Goal: Transaction & Acquisition: Book appointment/travel/reservation

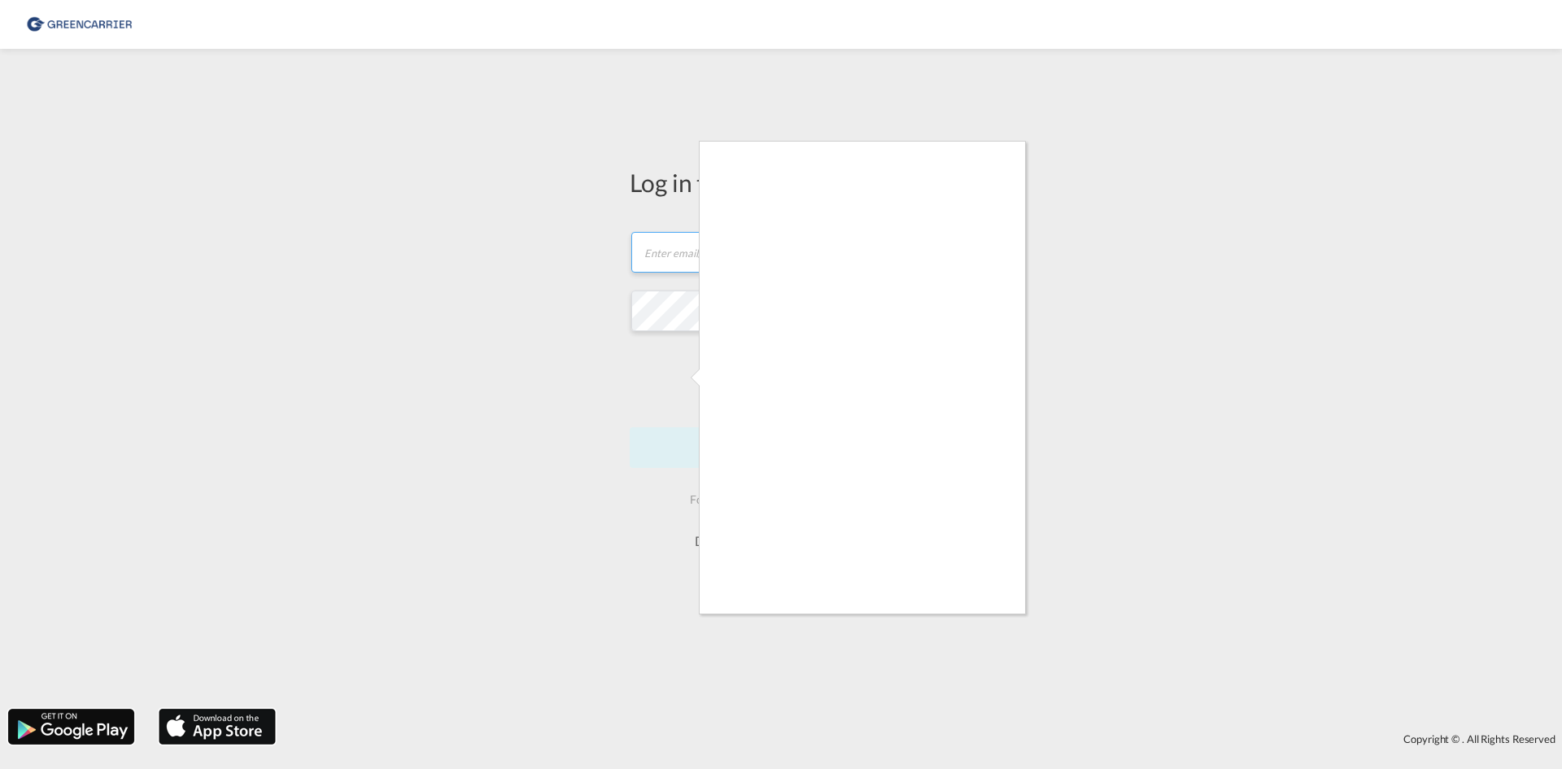
type input "OceanNovonesis.cph@scangl.com"
click at [686, 532] on div at bounding box center [781, 384] width 1562 height 769
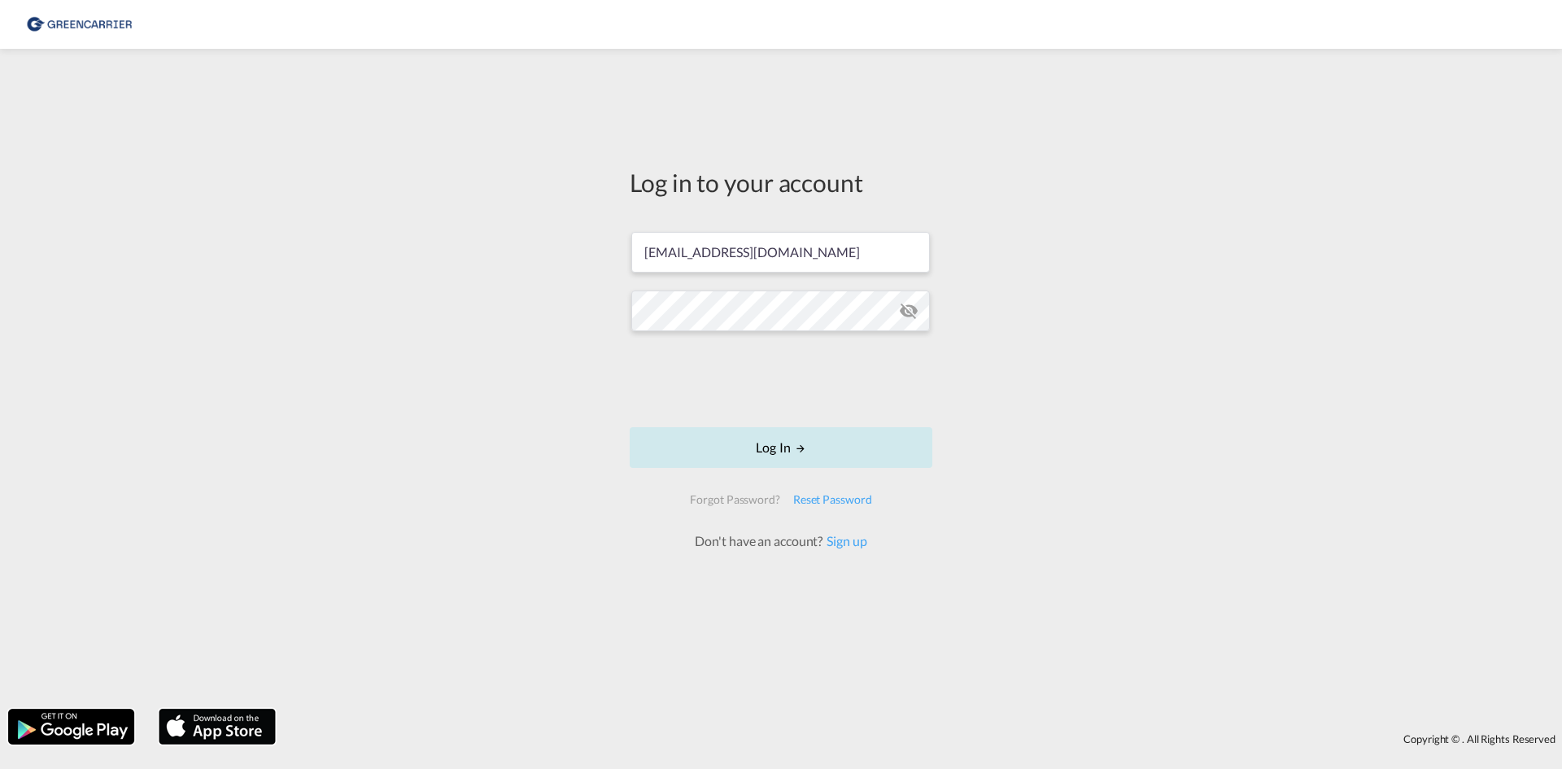
click at [811, 448] on button "Log In" at bounding box center [781, 447] width 303 height 41
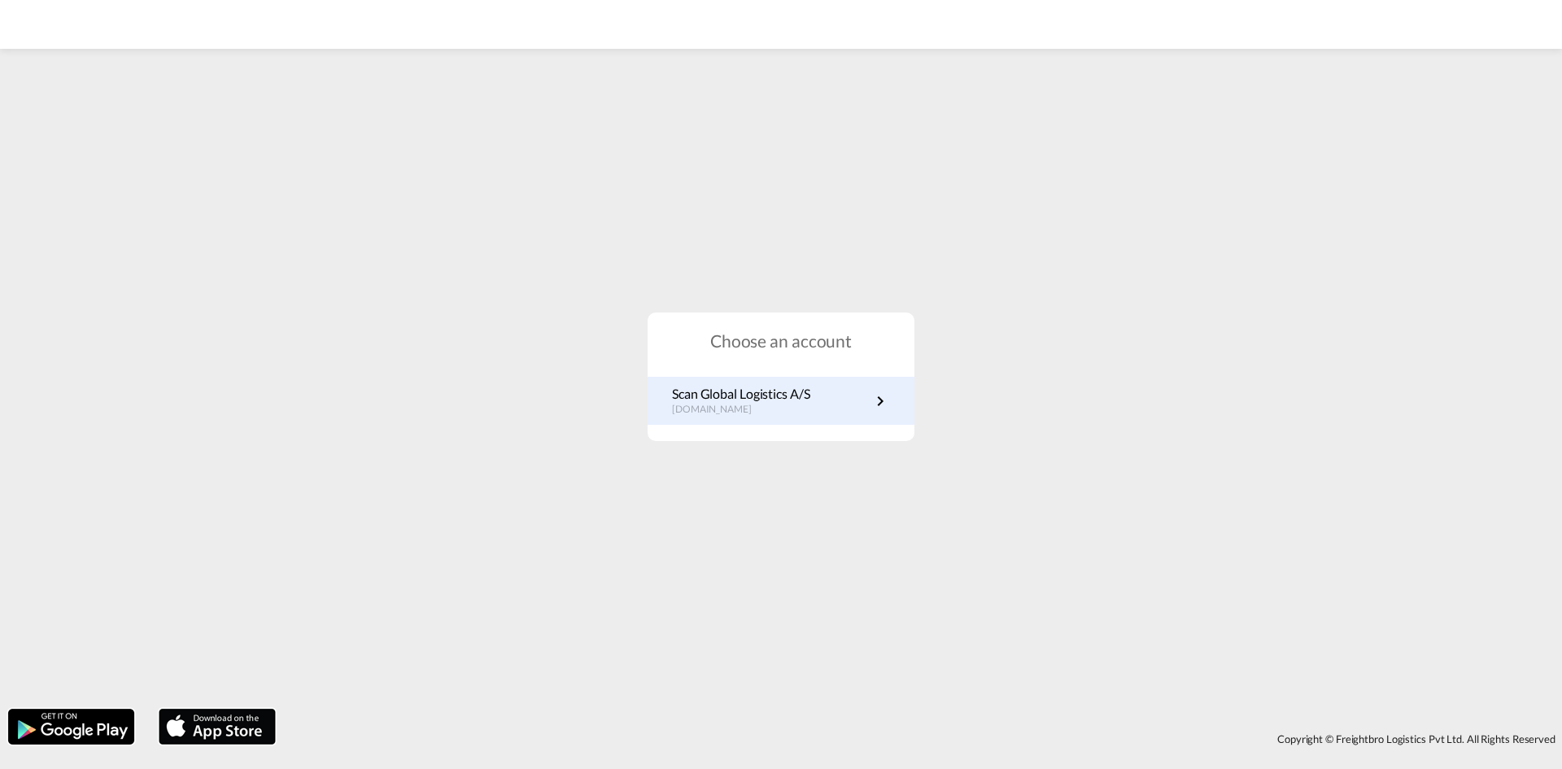
click at [836, 413] on link "Scan Global Logistics A/S dk.portal.greencarrier.com" at bounding box center [781, 401] width 218 height 32
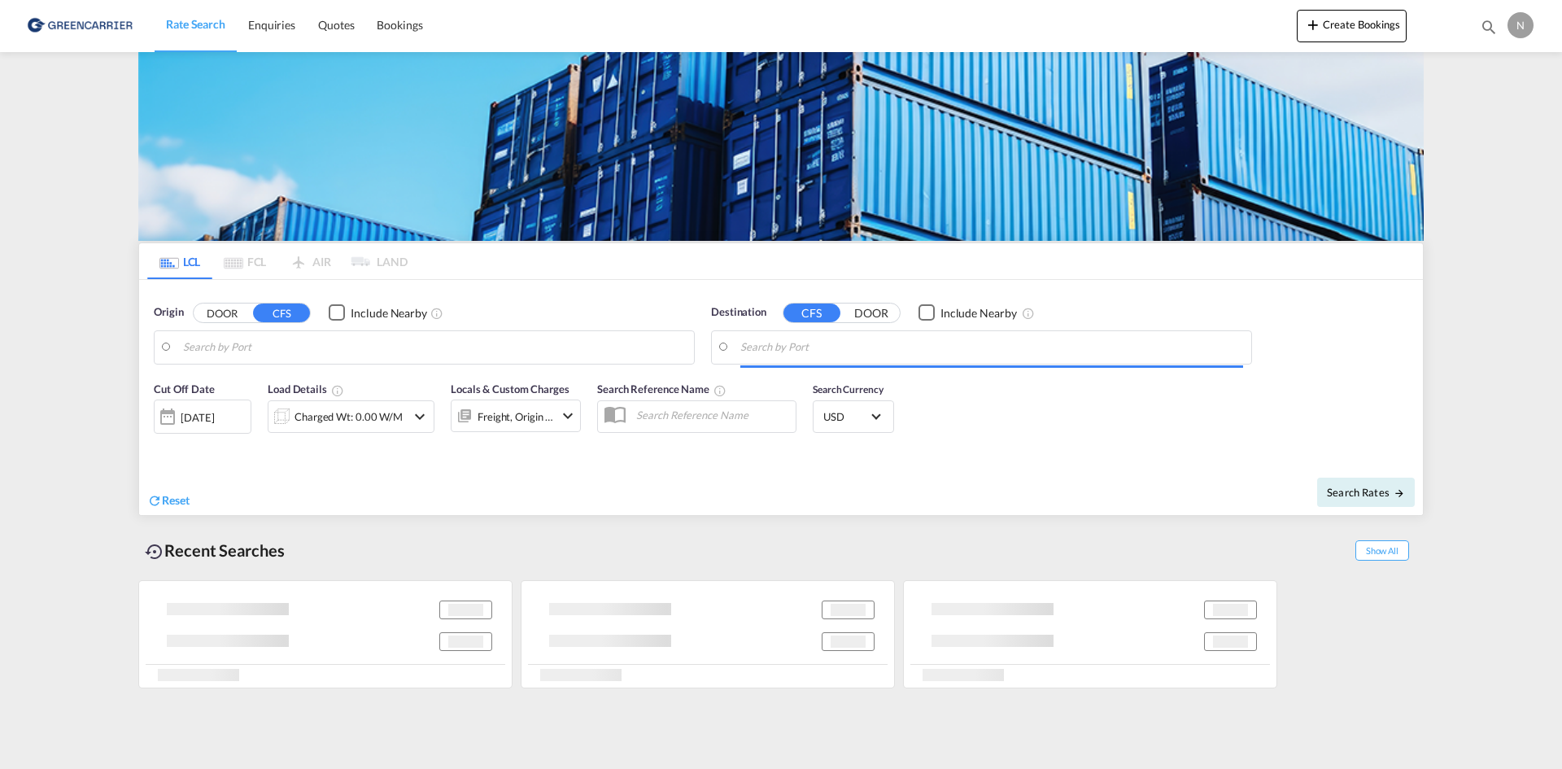
type input "[GEOGRAPHIC_DATA], [GEOGRAPHIC_DATA]"
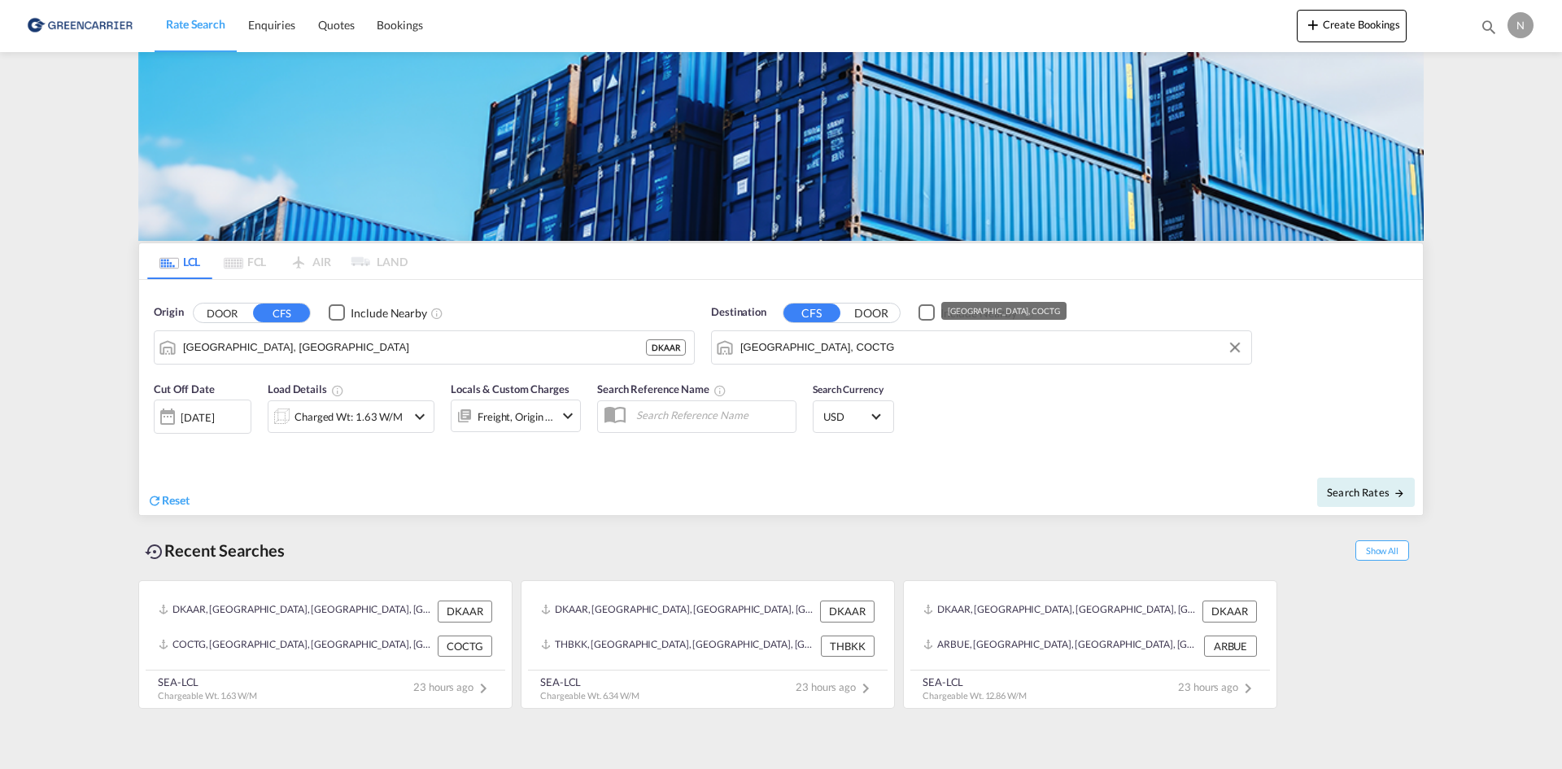
click at [886, 335] on input "[GEOGRAPHIC_DATA], COCTG" at bounding box center [991, 347] width 503 height 24
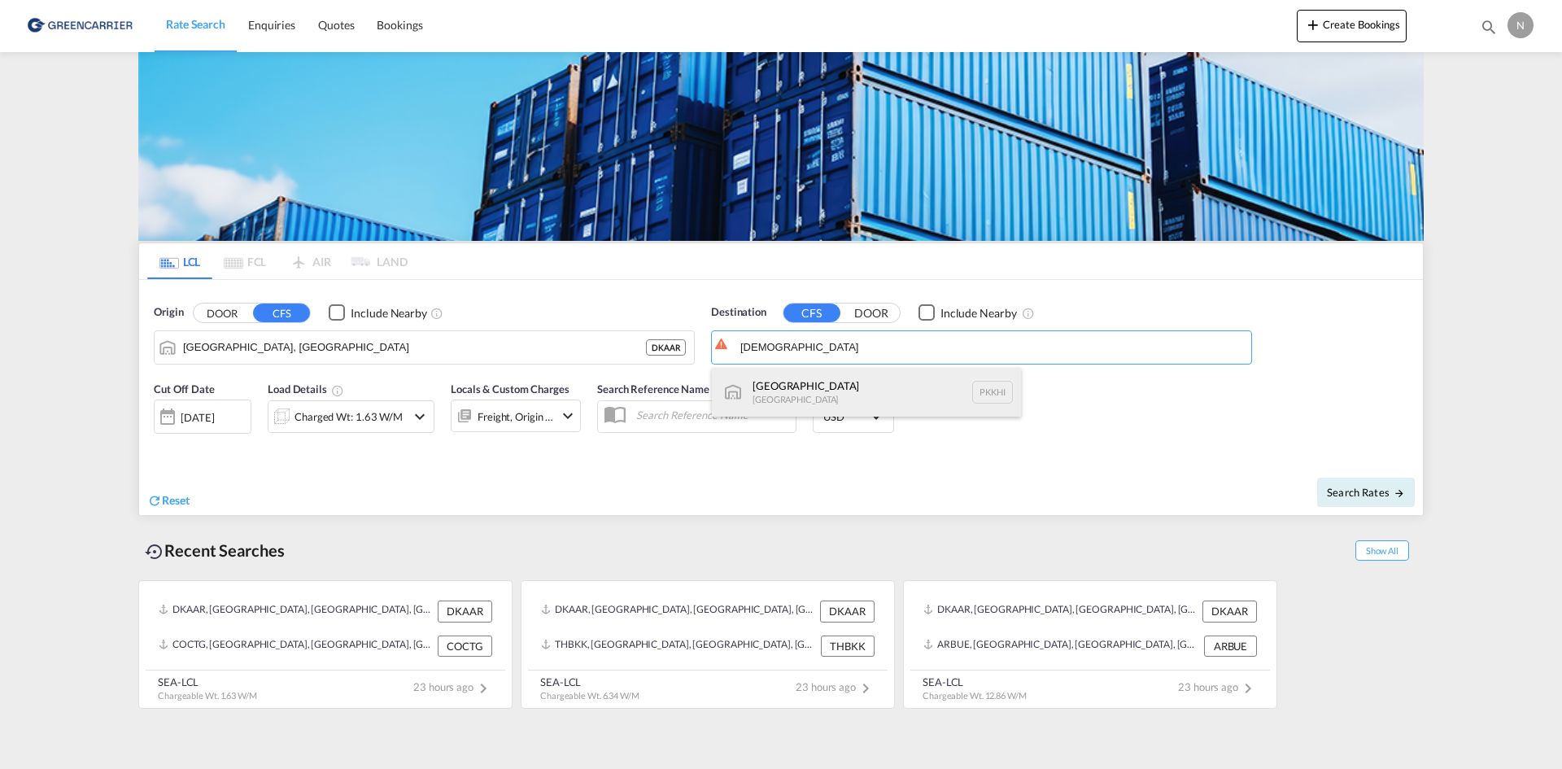
click at [836, 403] on div "Karachi [GEOGRAPHIC_DATA] PKKHI" at bounding box center [866, 392] width 309 height 49
type input "[GEOGRAPHIC_DATA], PKKHI"
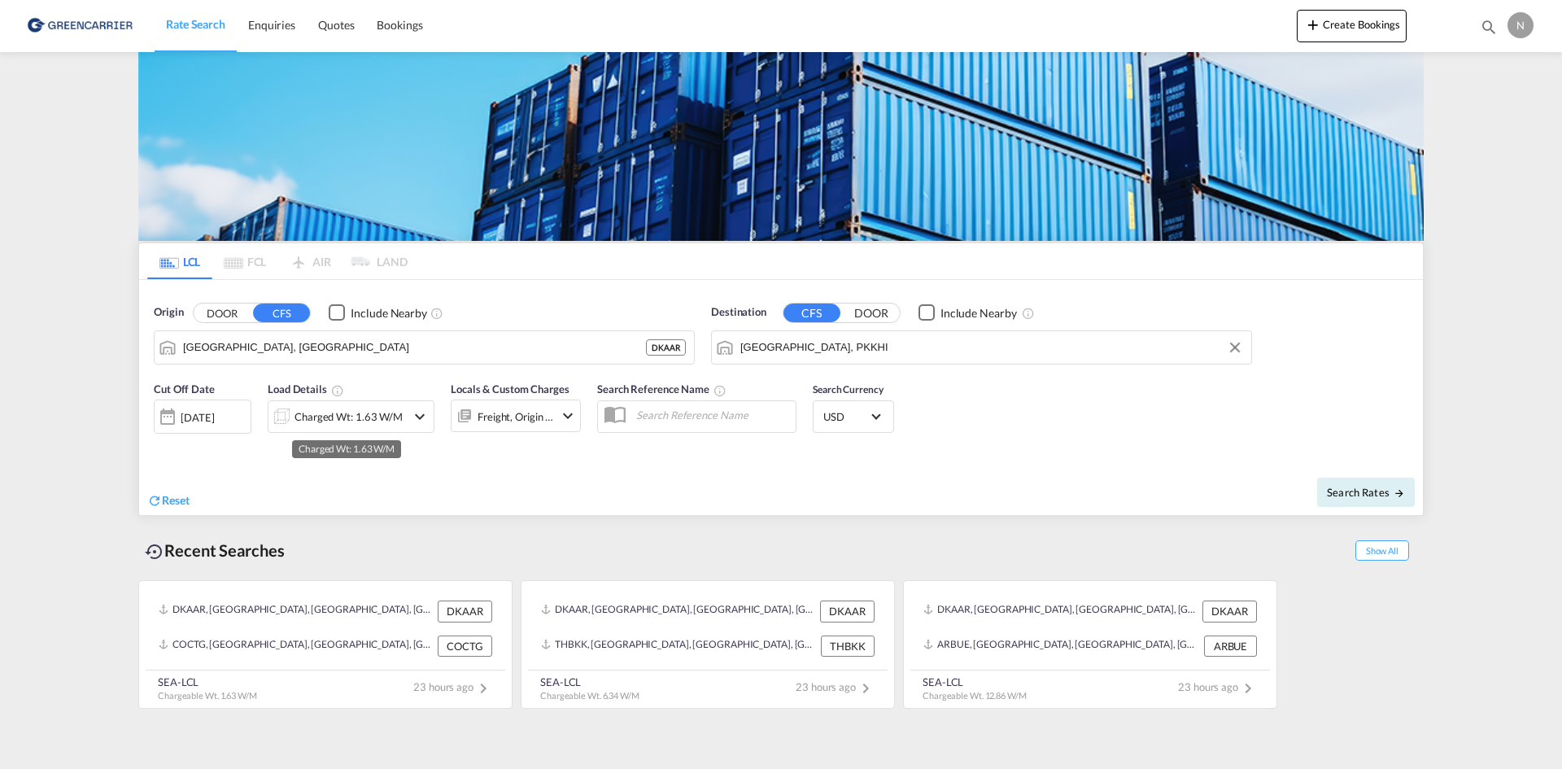
click at [347, 415] on div "Charged Wt: 1.63 W/M" at bounding box center [349, 416] width 108 height 23
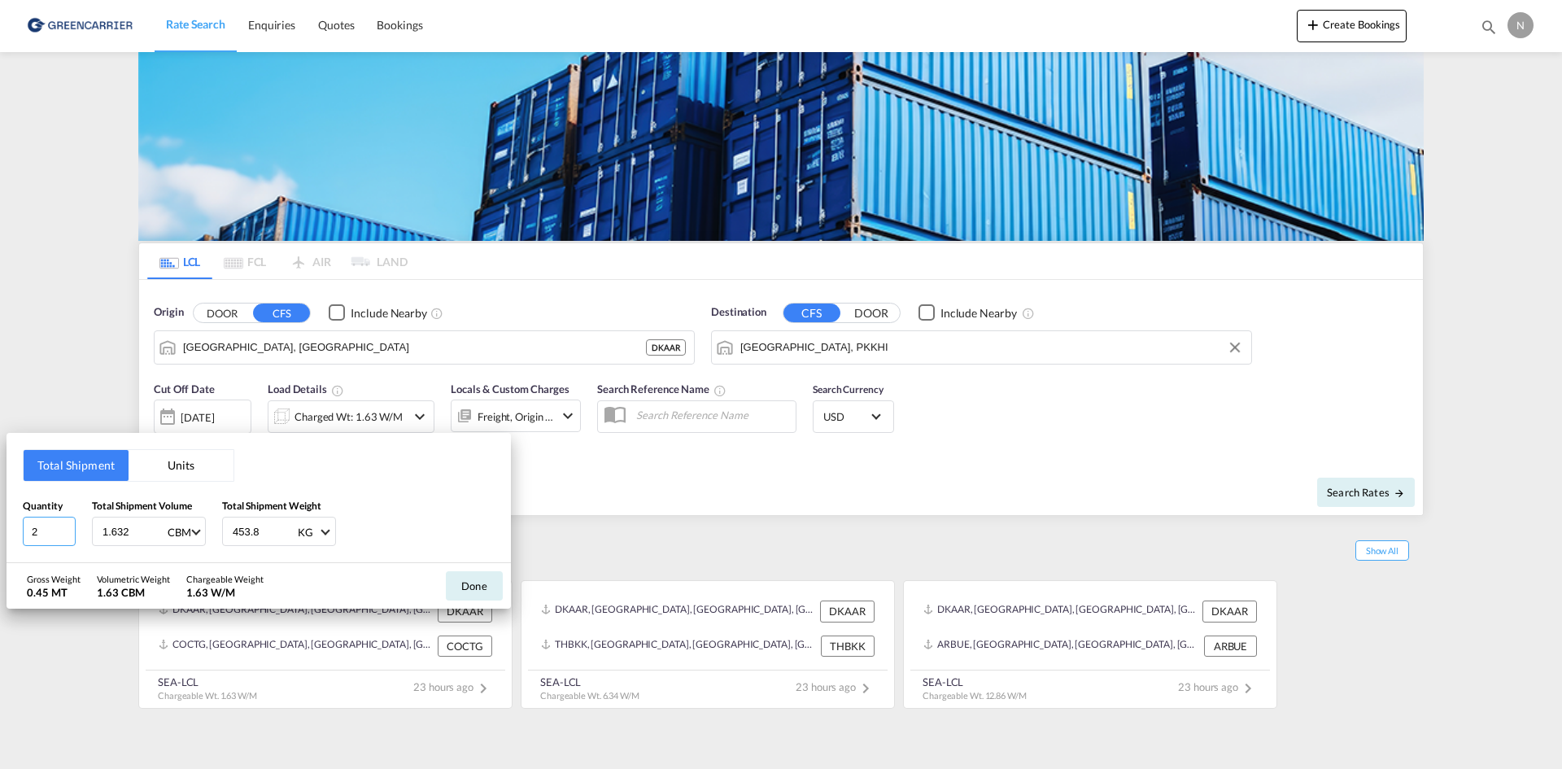
click at [67, 524] on input "2" at bounding box center [49, 531] width 53 height 29
click at [68, 524] on input "2" at bounding box center [49, 531] width 53 height 29
click at [68, 529] on input "3" at bounding box center [49, 531] width 53 height 29
click at [68, 529] on input "4" at bounding box center [49, 531] width 53 height 29
click at [68, 529] on input "5" at bounding box center [49, 531] width 53 height 29
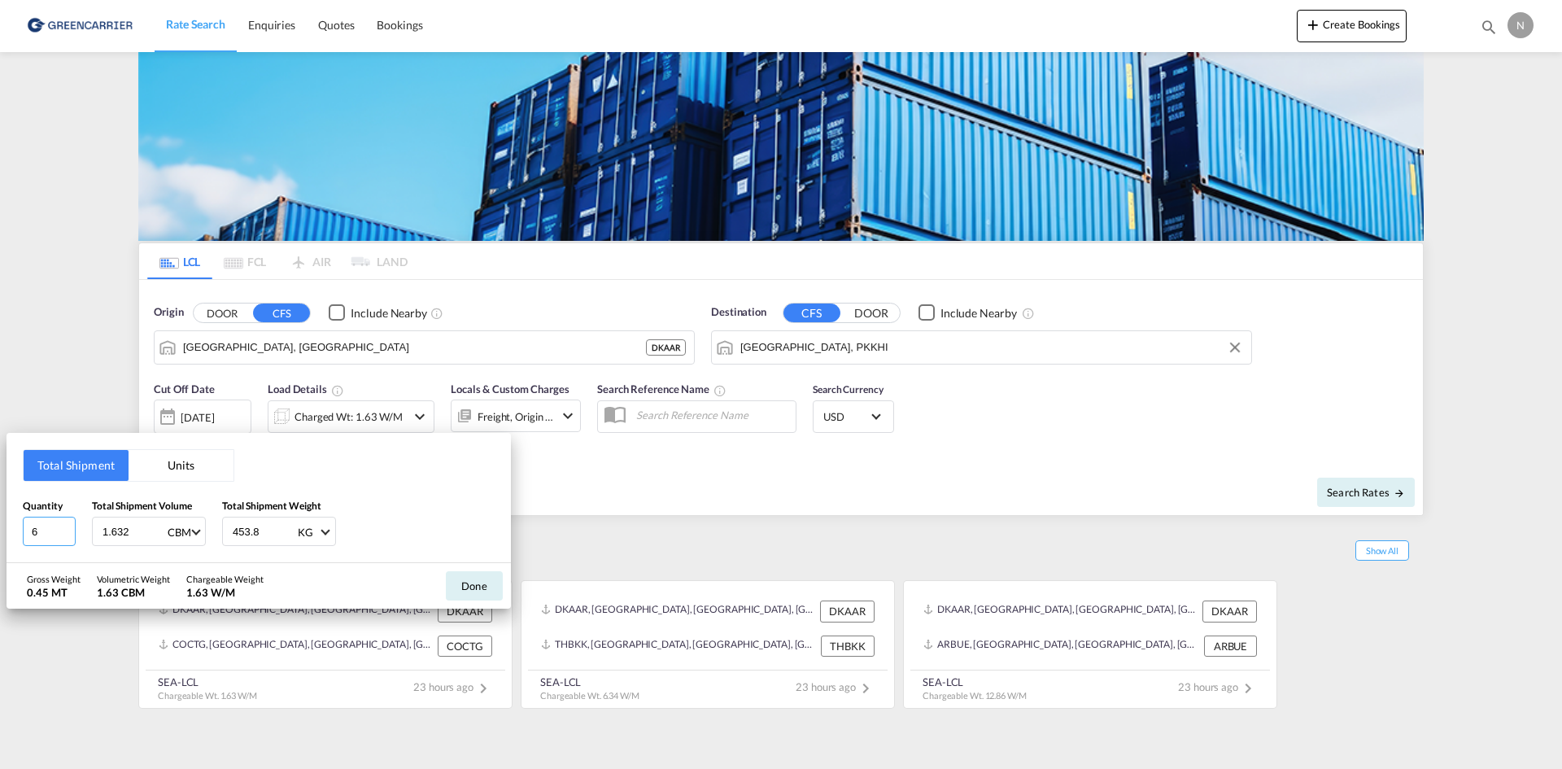
type input "6"
click at [68, 529] on input "6" at bounding box center [49, 531] width 53 height 29
click at [115, 526] on input "1.632" at bounding box center [133, 531] width 65 height 28
type input "5.664"
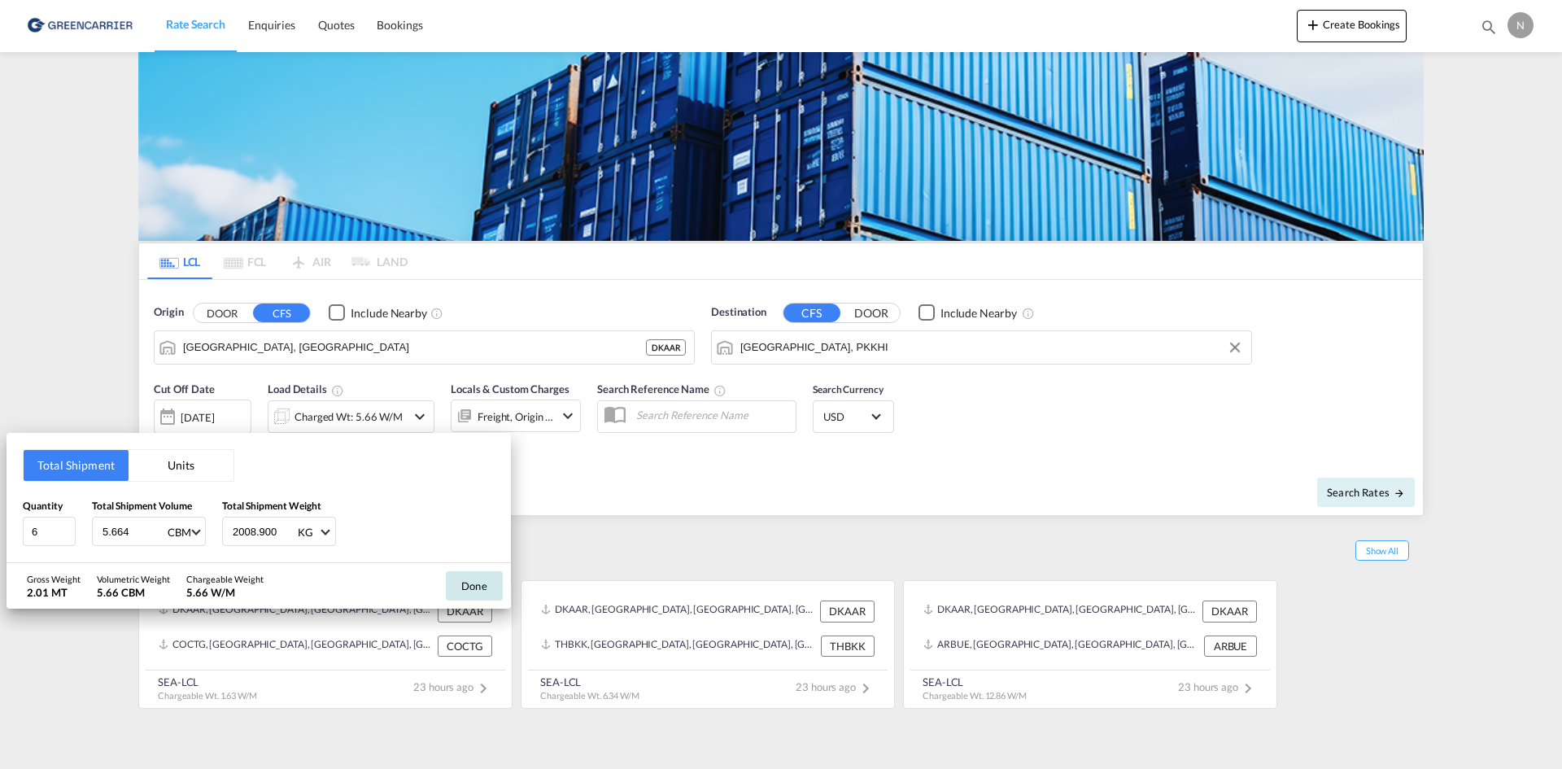
type input "2008.900"
click at [478, 577] on button "Done" at bounding box center [474, 585] width 57 height 29
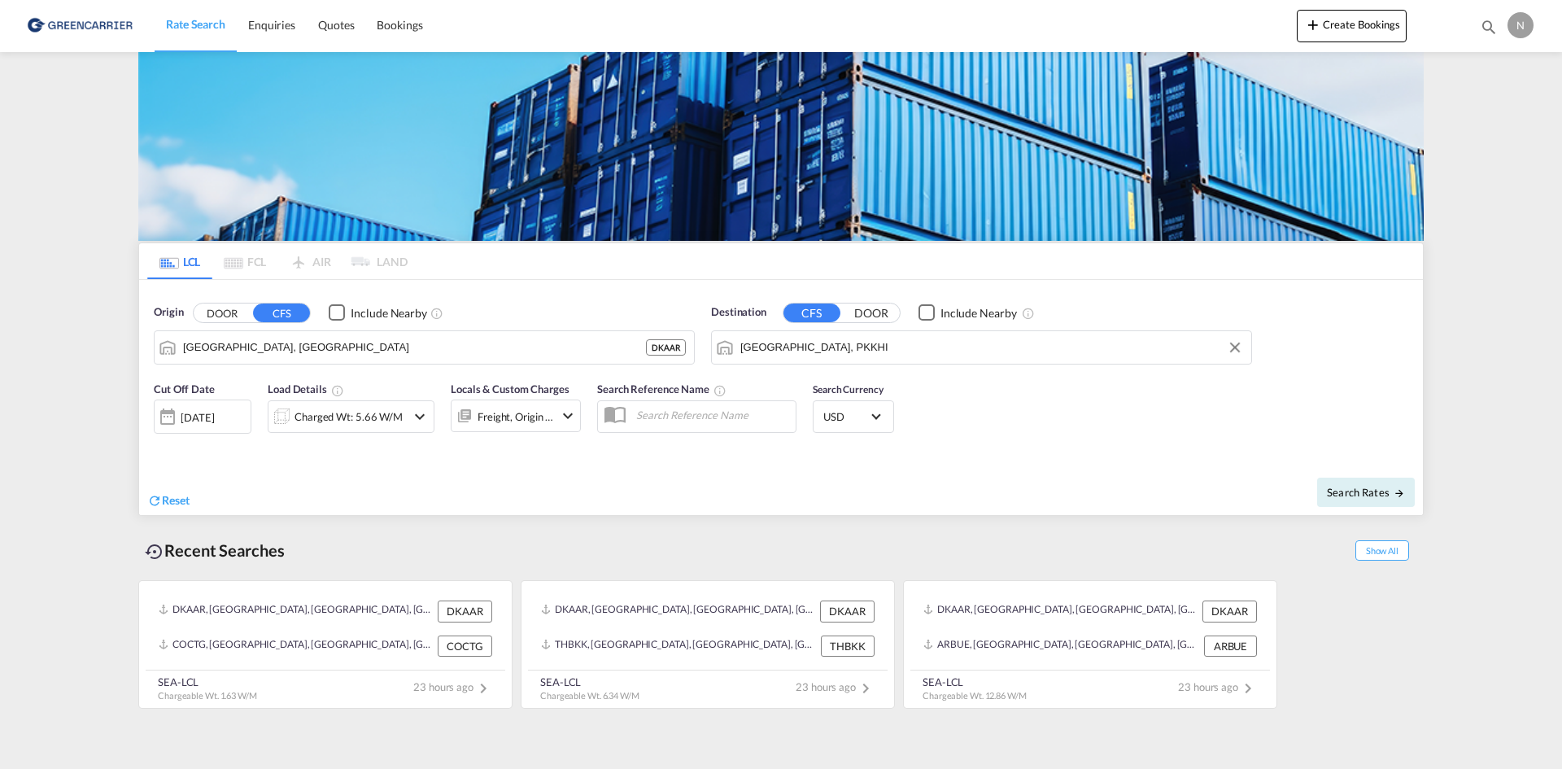
click at [522, 410] on div "Freight, Origin +1" at bounding box center [516, 416] width 76 height 23
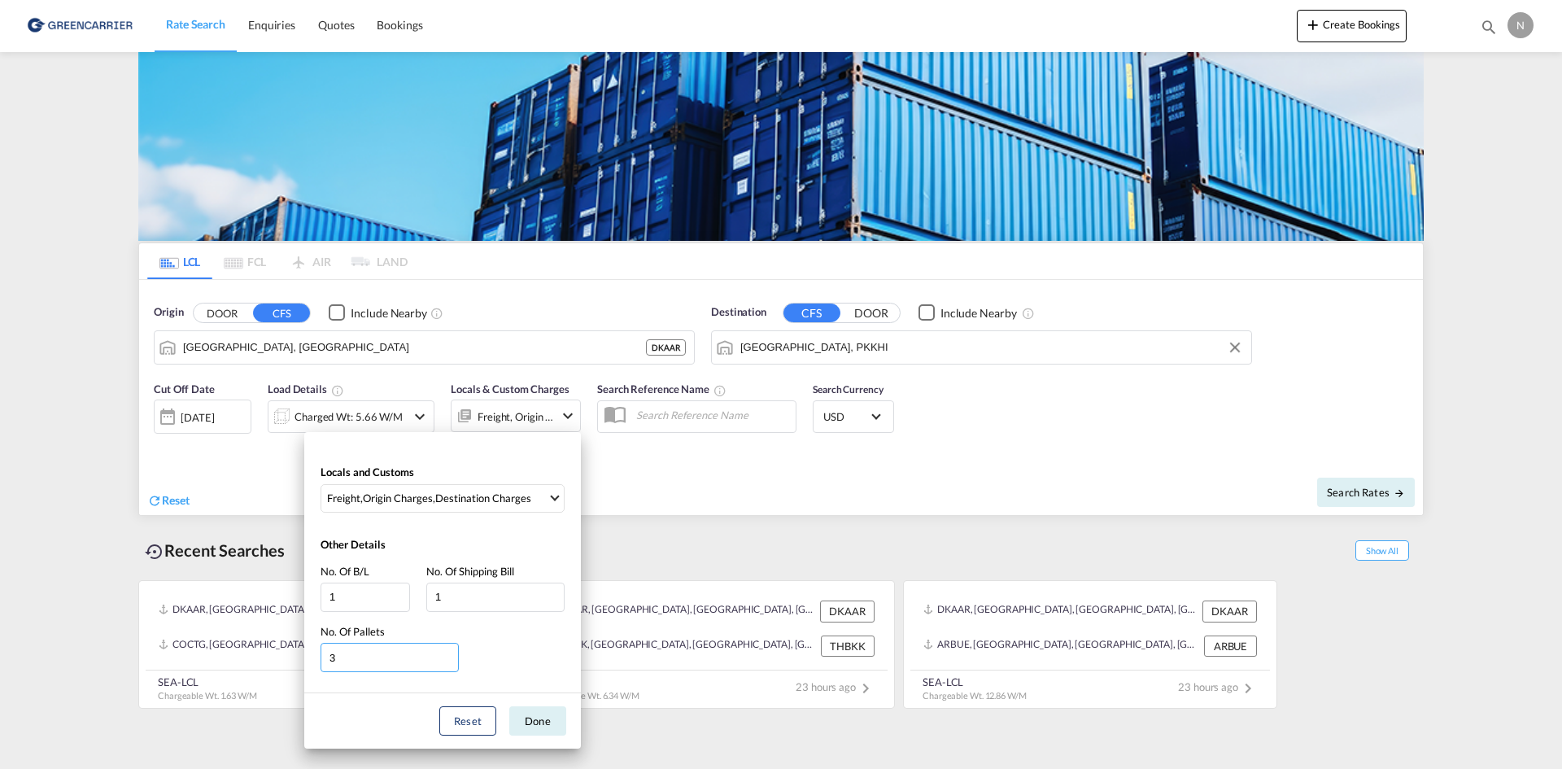
click at [450, 651] on input "3" at bounding box center [390, 657] width 138 height 29
click at [450, 651] on input "4" at bounding box center [390, 657] width 138 height 29
click at [450, 651] on input "5" at bounding box center [390, 657] width 138 height 29
type input "6"
click at [450, 651] on input "6" at bounding box center [390, 657] width 138 height 29
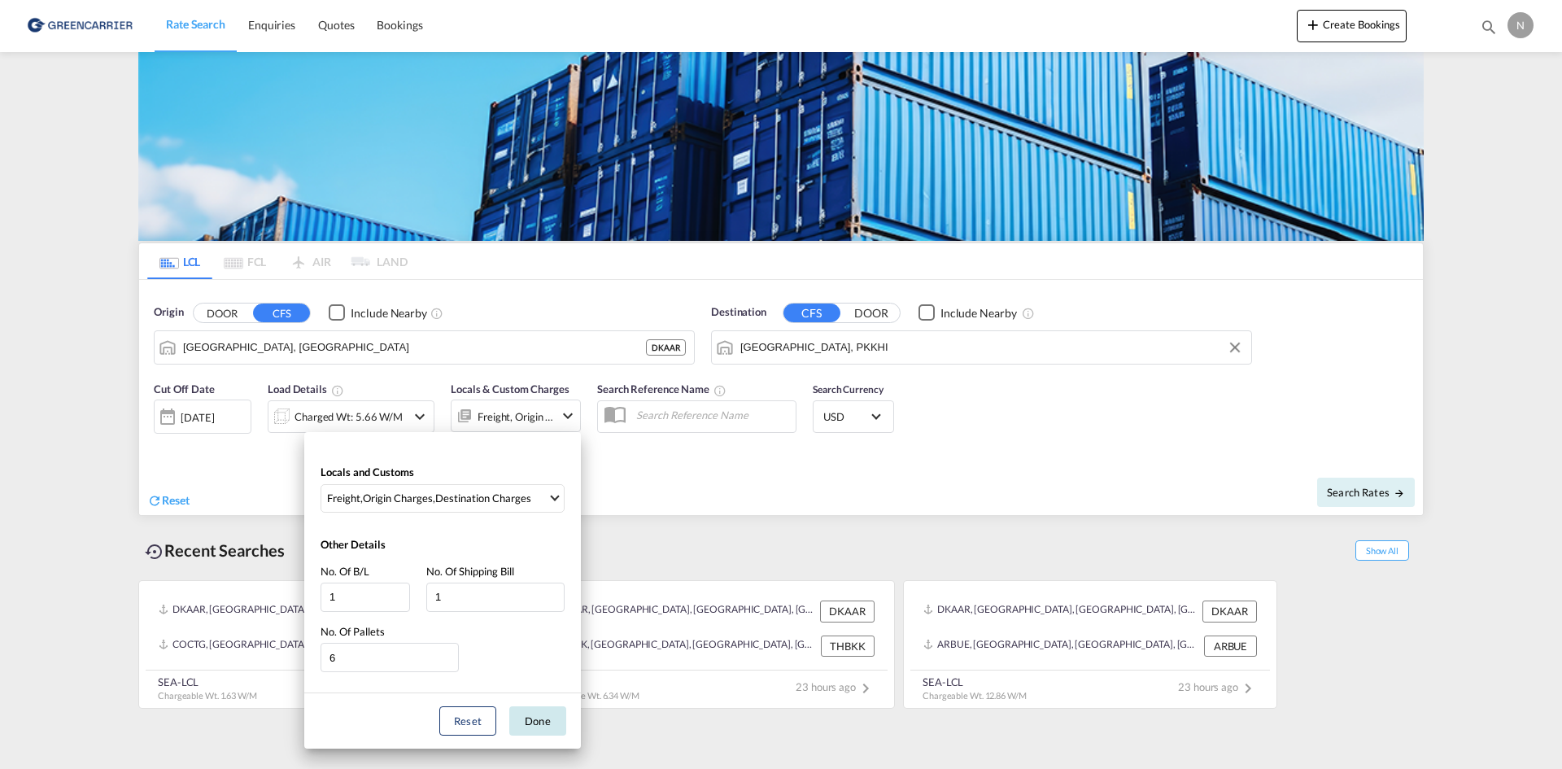
click at [519, 719] on button "Done" at bounding box center [537, 720] width 57 height 29
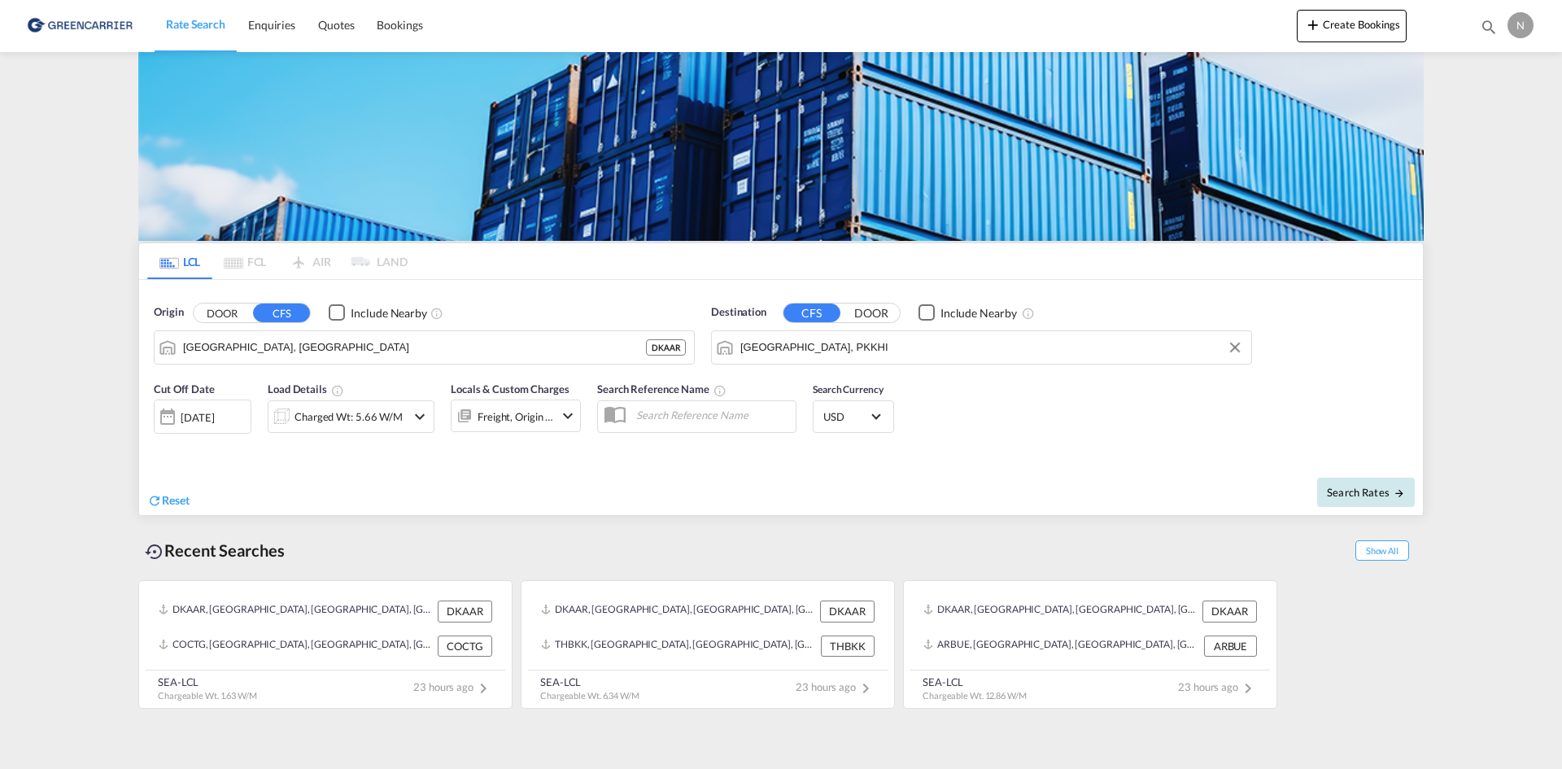
click at [1371, 493] on span "Search Rates" at bounding box center [1366, 492] width 78 height 13
type input "DKAAR to PKKHI / [DATE]"
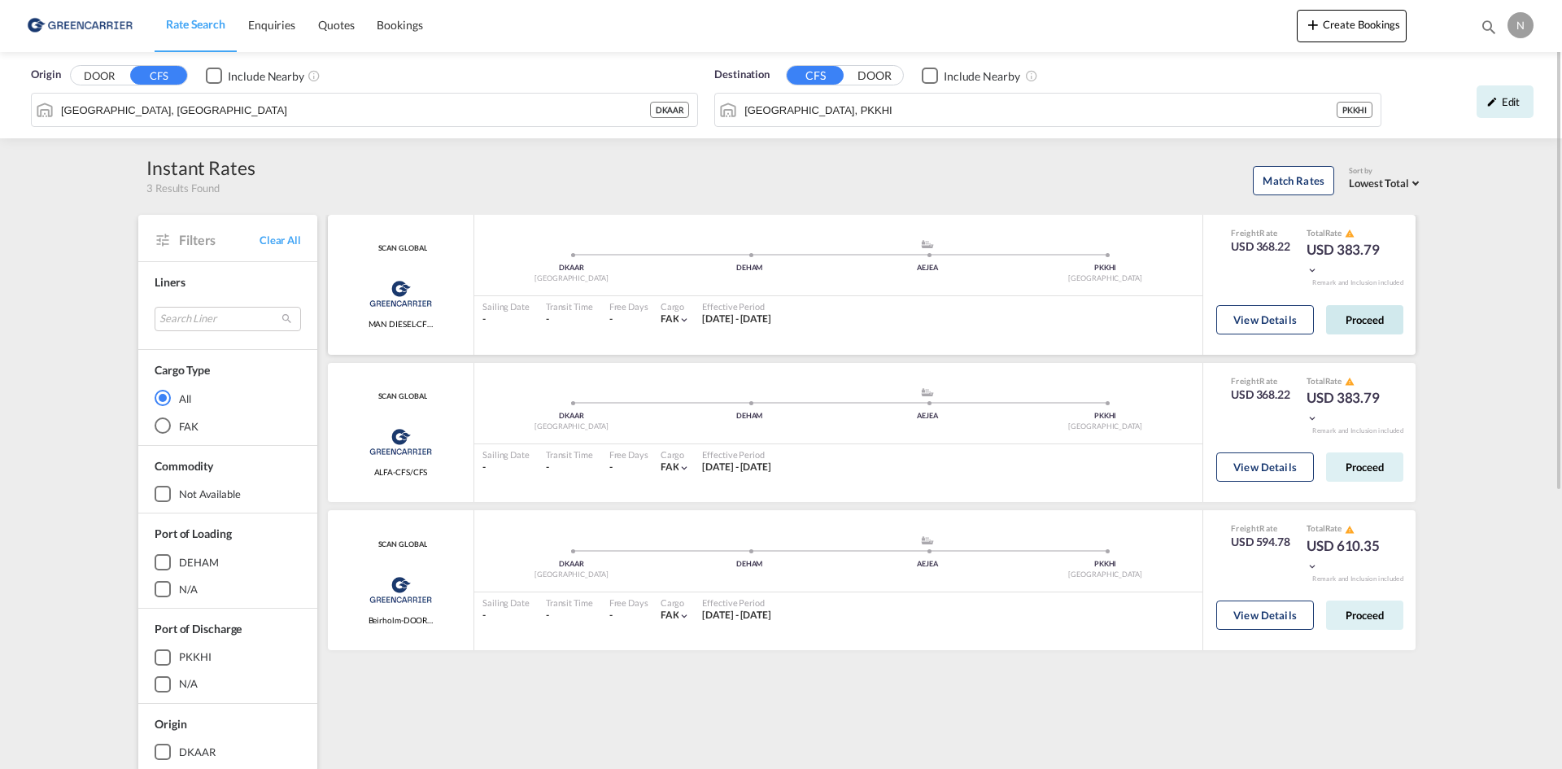
click at [1372, 319] on button "Proceed" at bounding box center [1364, 319] width 77 height 29
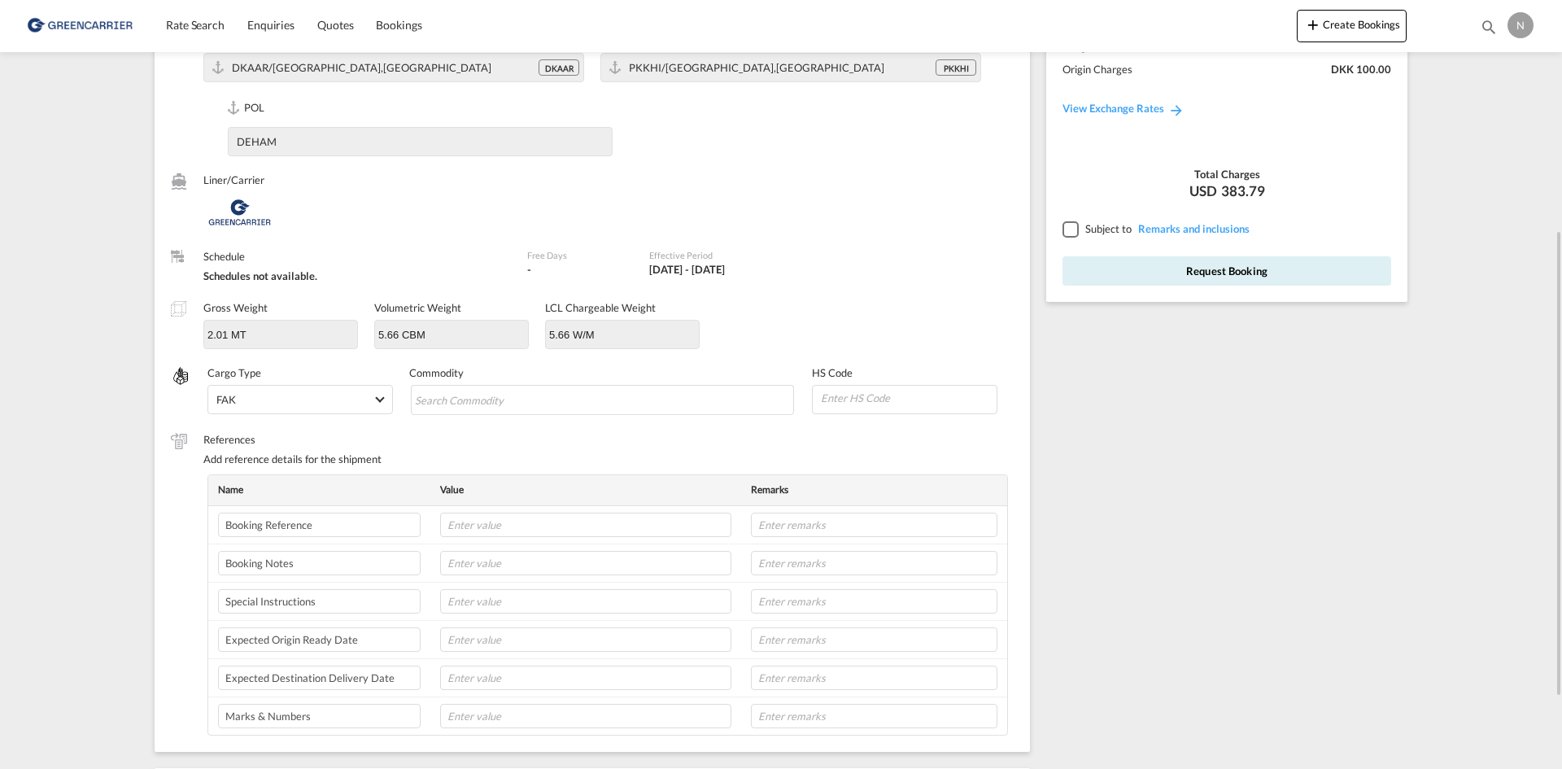
scroll to position [244, 0]
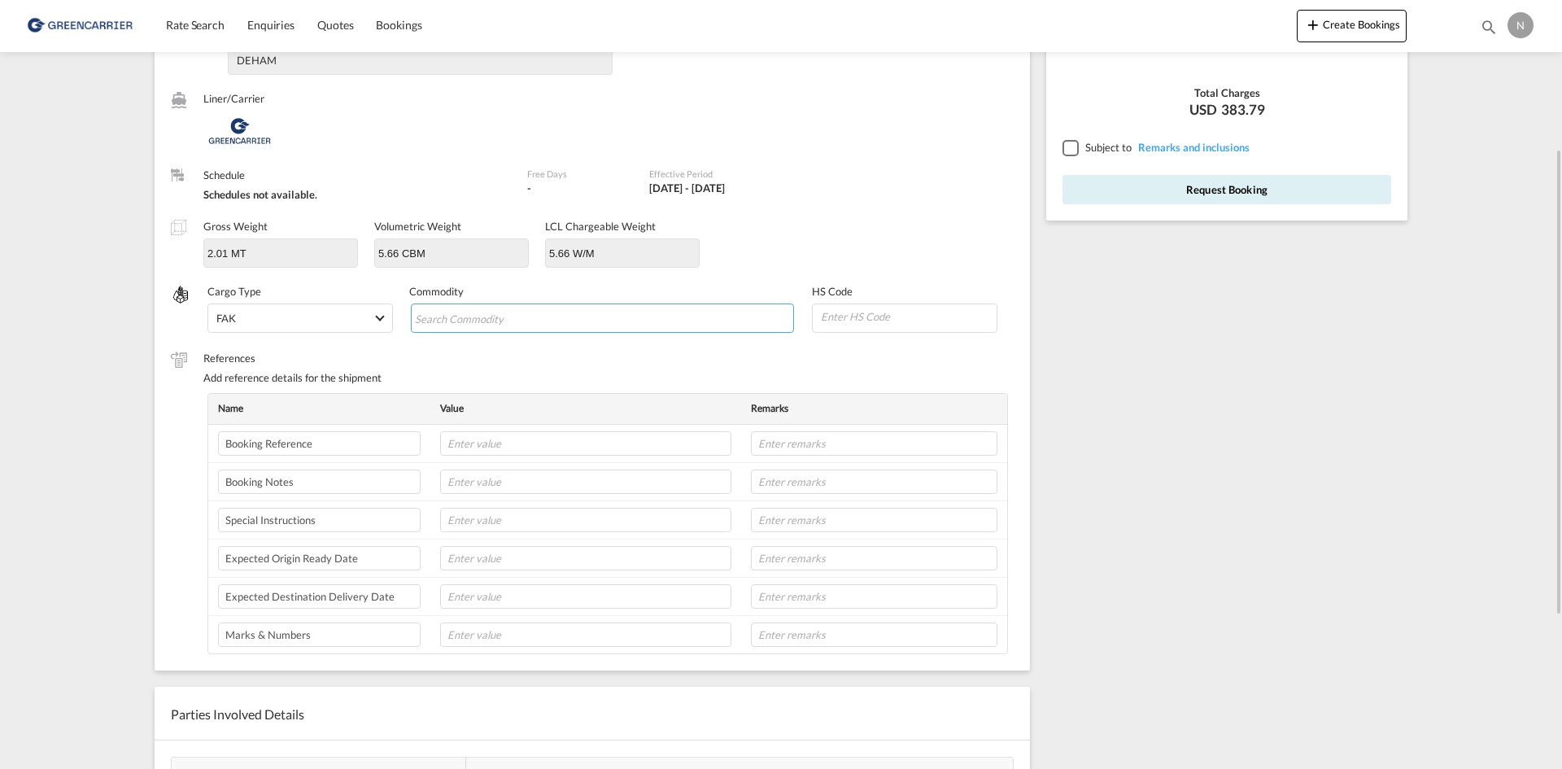
click at [484, 319] on input "Search Commodity" at bounding box center [489, 319] width 149 height 26
type input "ENZYMES"
type input "350790"
click at [658, 441] on input "text" at bounding box center [585, 443] width 291 height 24
paste input "CPH32106701"
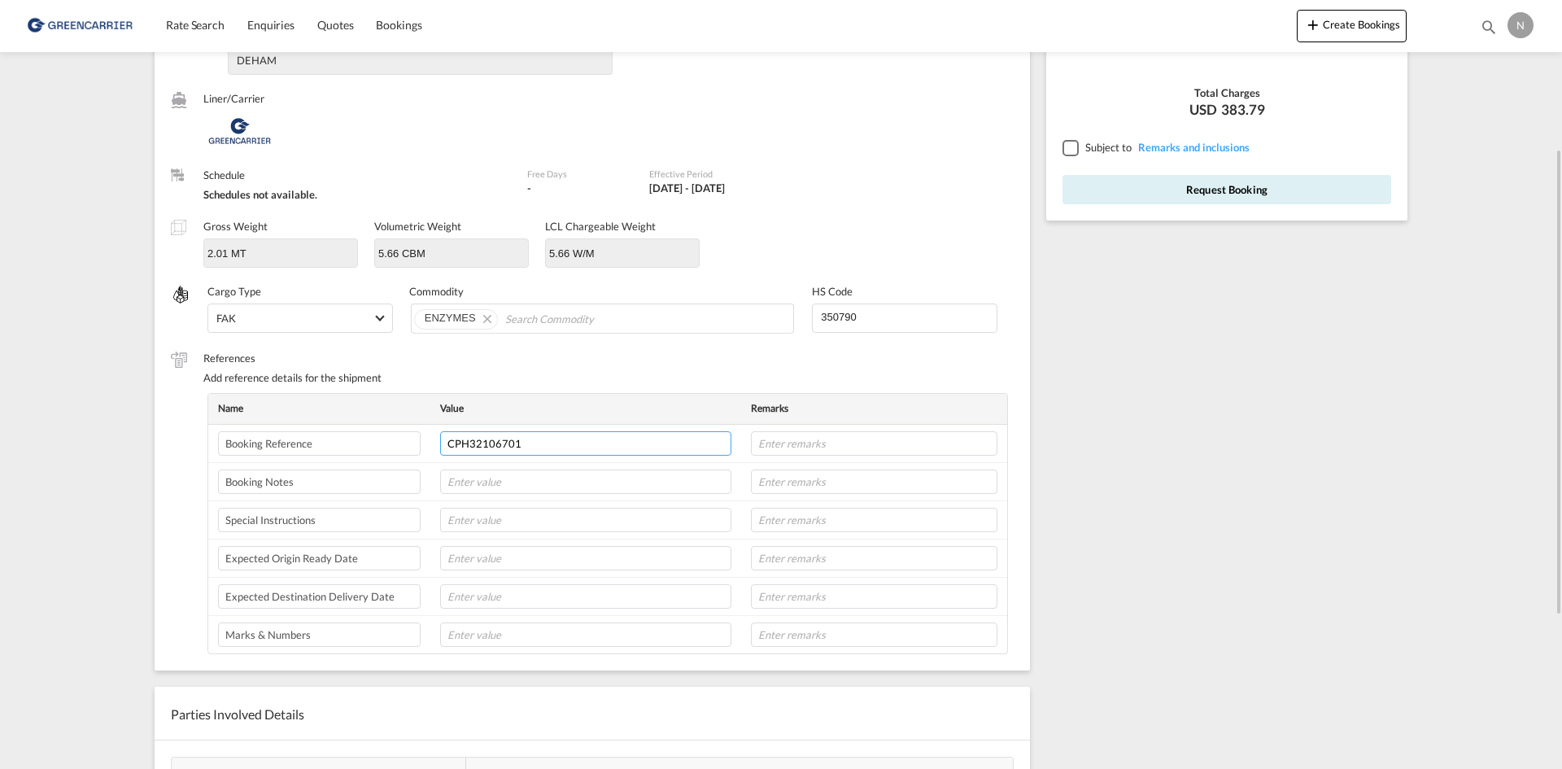
type input "CPH32106701"
type input "NOVONESIS"
type input "PLEASE BOOK THIS FOR A DIRECT LINE AND NOT VIA [GEOGRAPHIC_DATA]"
click at [486, 554] on input "text" at bounding box center [585, 558] width 291 height 24
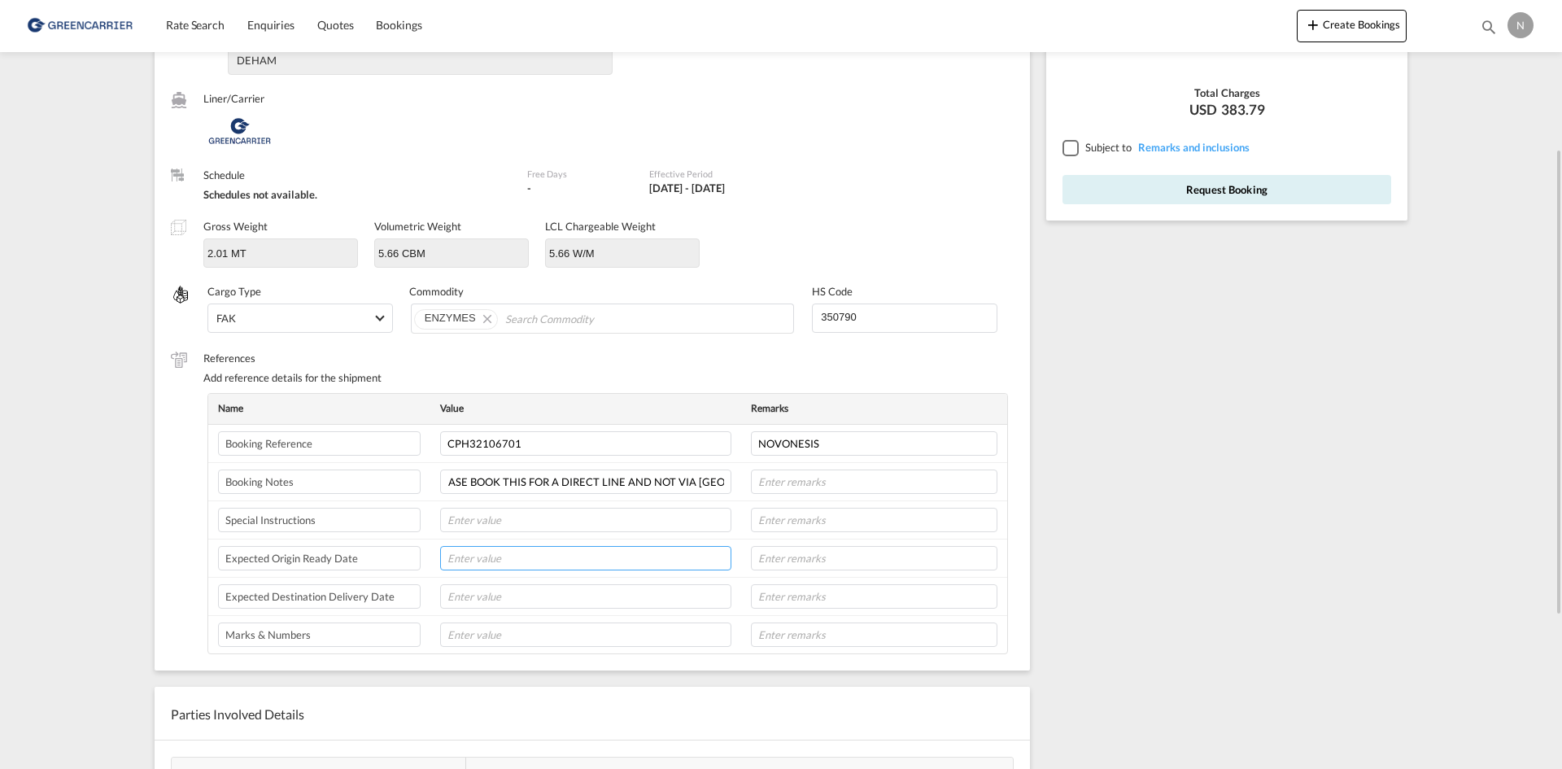
scroll to position [0, 0]
type input "14-08"
type input "8L"
click at [1063, 148] on div at bounding box center [1070, 147] width 15 height 15
click at [1108, 192] on button "Request Booking" at bounding box center [1227, 189] width 329 height 29
